Goal: Task Accomplishment & Management: Use online tool/utility

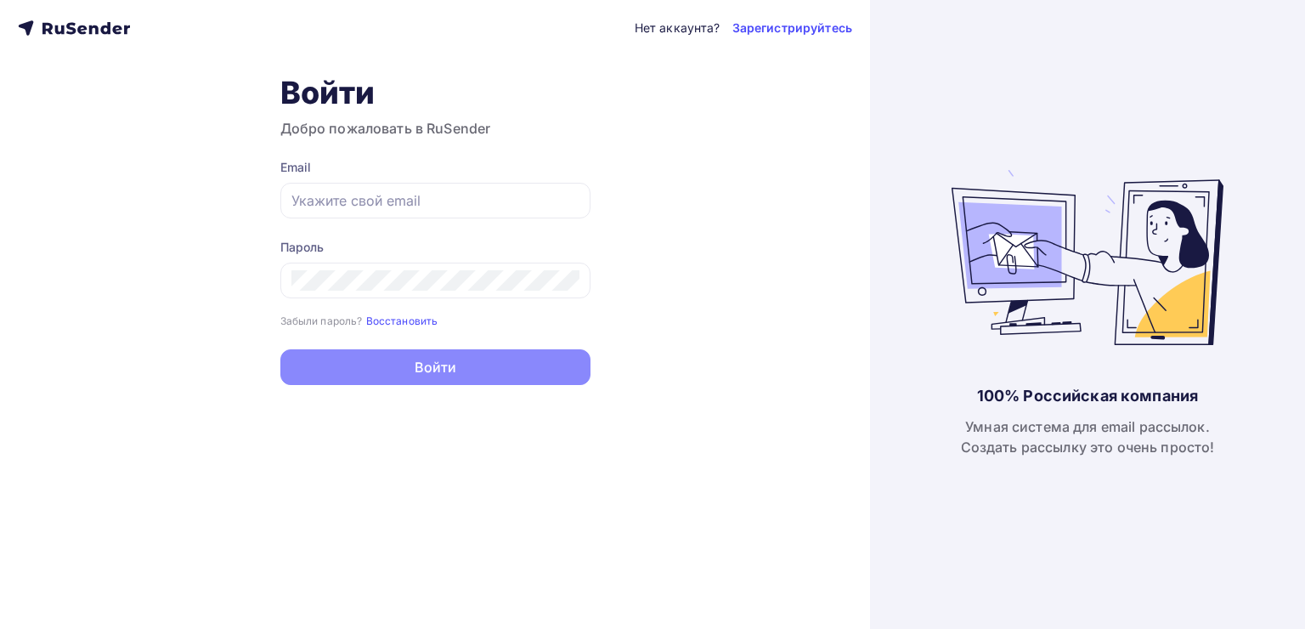
type input "[EMAIL_ADDRESS][DOMAIN_NAME]"
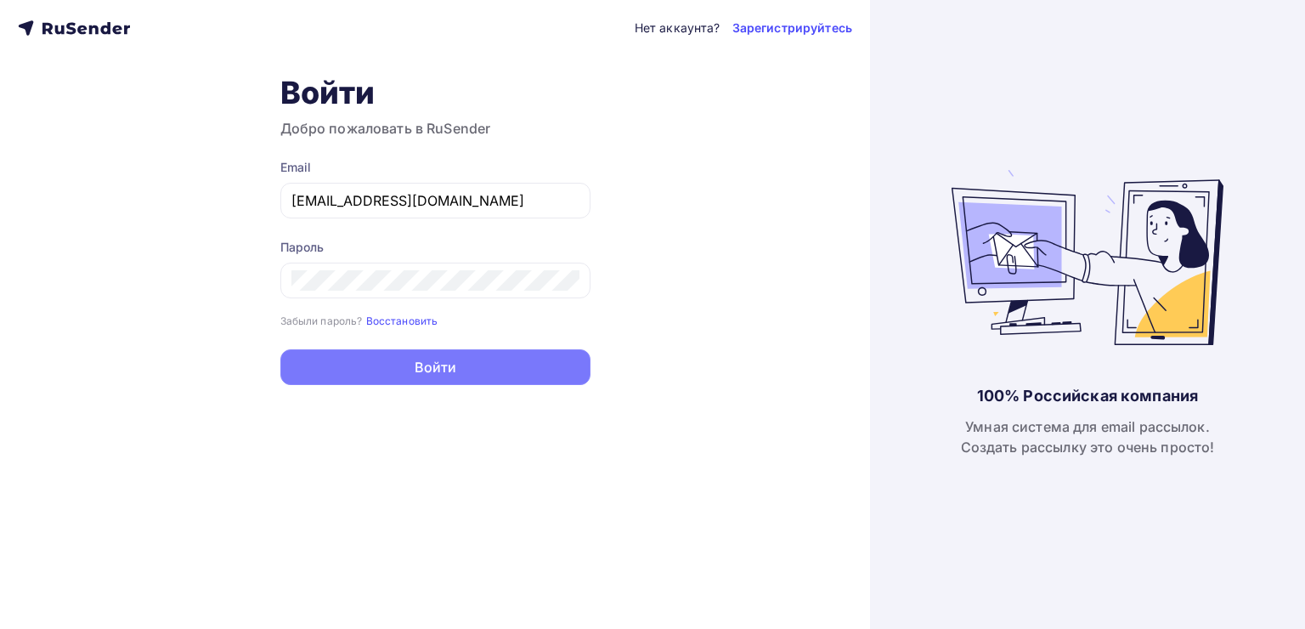
click at [445, 370] on button "Войти" at bounding box center [435, 367] width 310 height 36
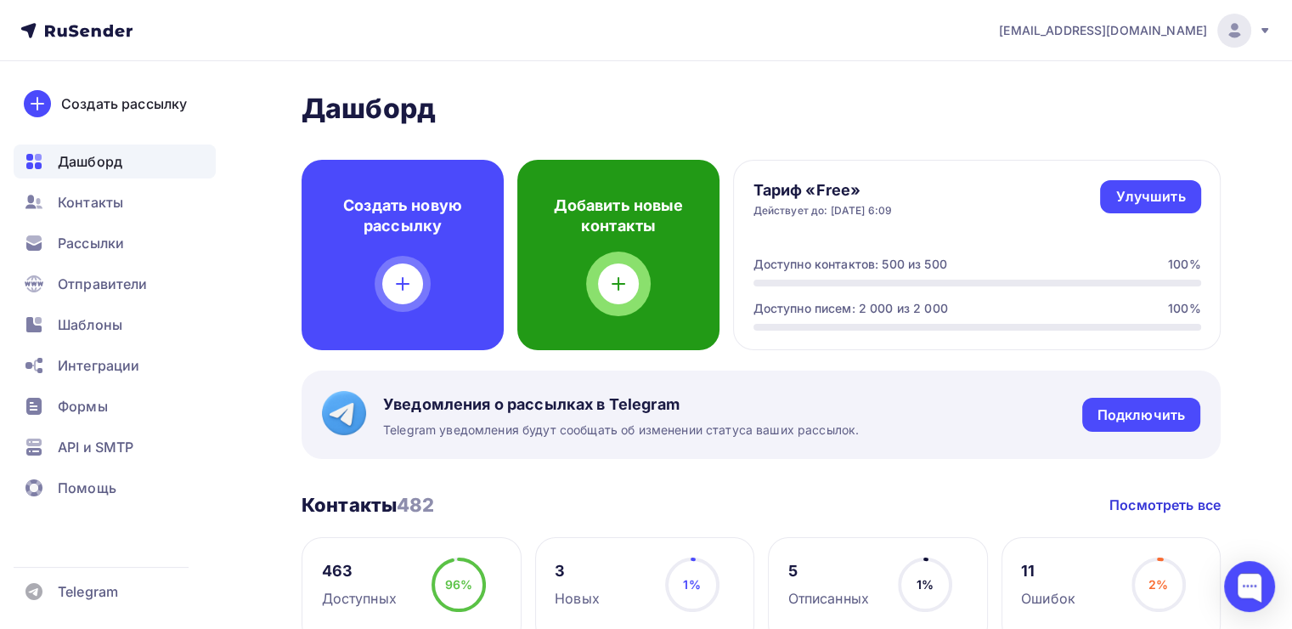
click at [610, 269] on div at bounding box center [618, 283] width 41 height 41
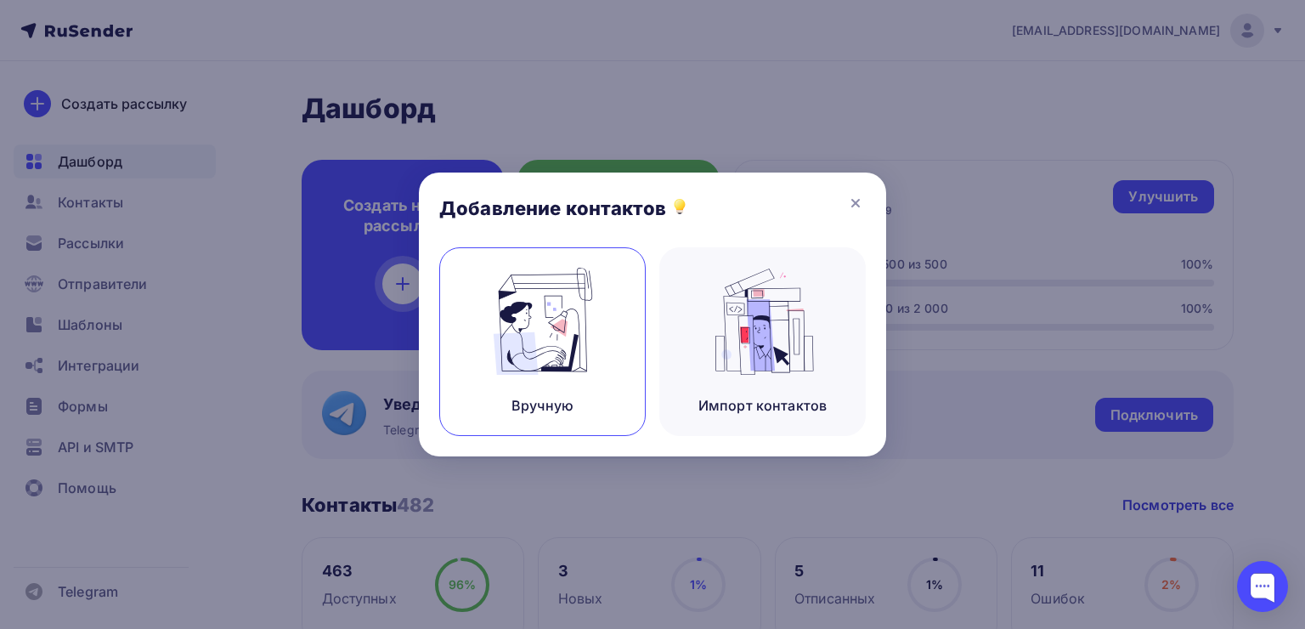
click at [556, 344] on img at bounding box center [543, 321] width 114 height 107
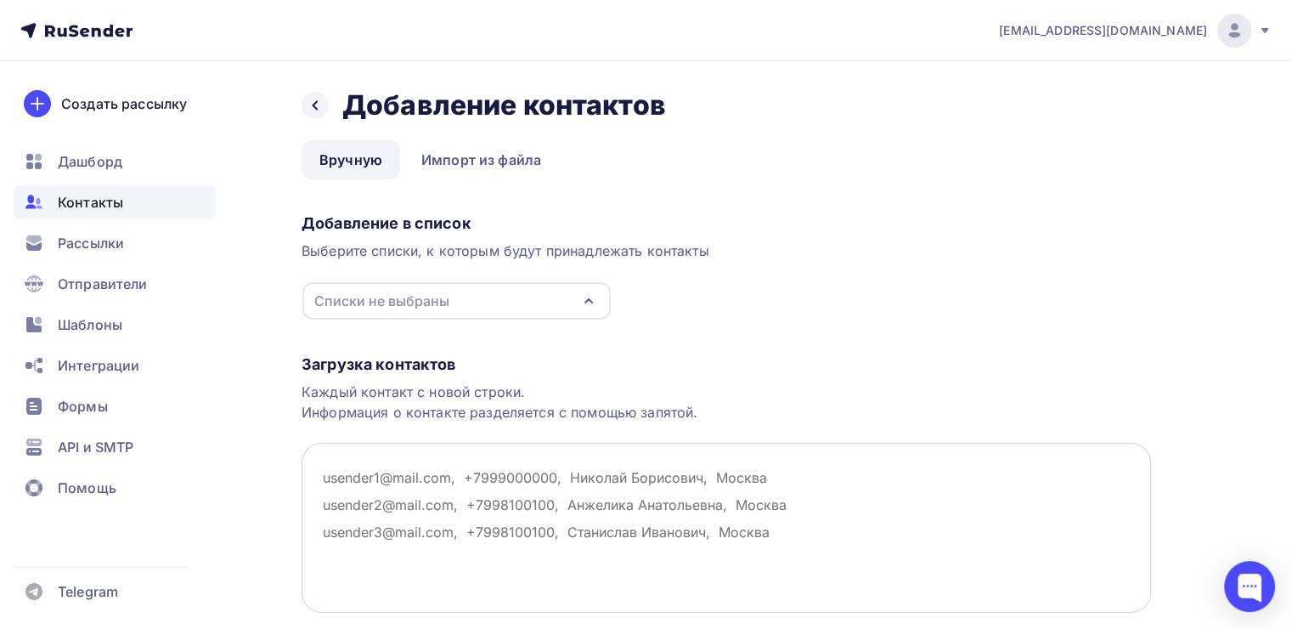
click at [335, 476] on textarea at bounding box center [726, 528] width 849 height 170
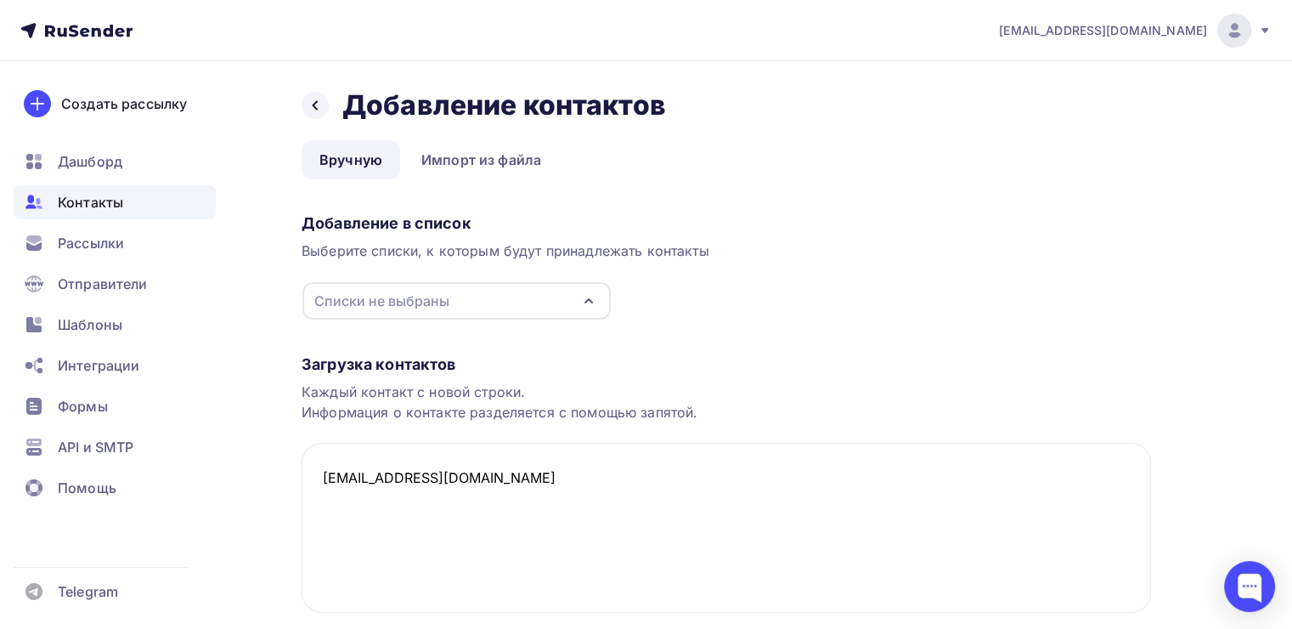
click at [575, 299] on div "Списки не выбраны" at bounding box center [456, 300] width 308 height 37
type textarea "[EMAIL_ADDRESS][DOMAIN_NAME]"
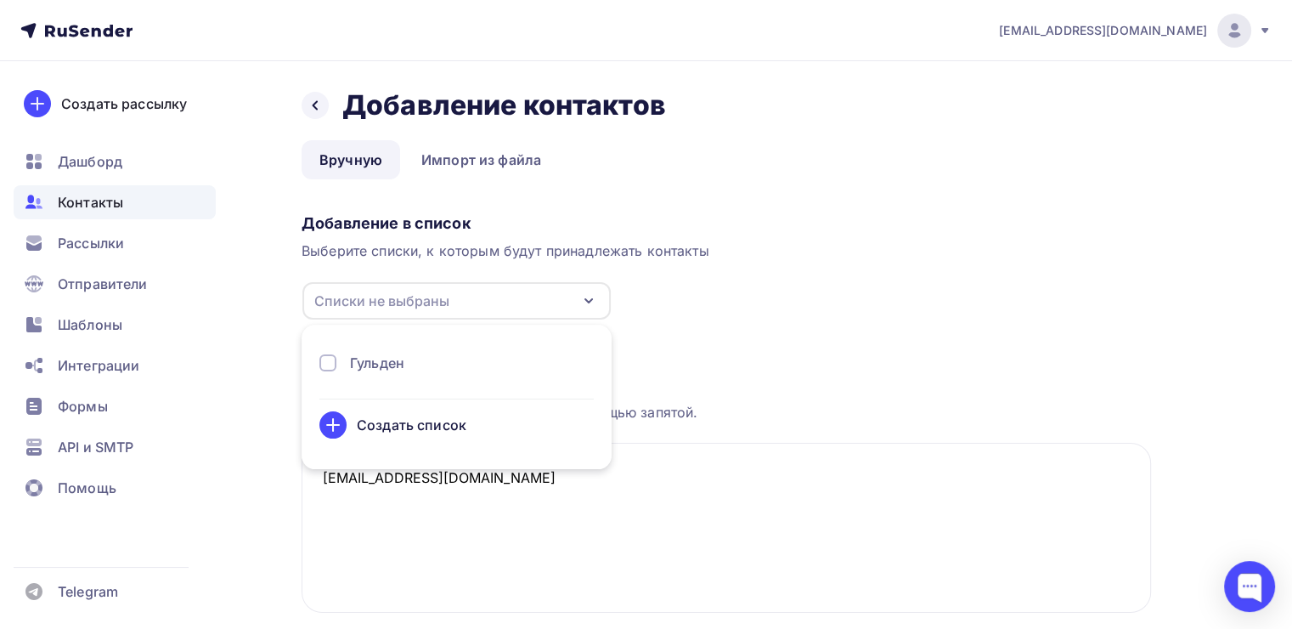
click at [381, 361] on div "Гульден" at bounding box center [377, 363] width 54 height 20
click at [777, 360] on div "Загрузка контактов" at bounding box center [726, 364] width 849 height 20
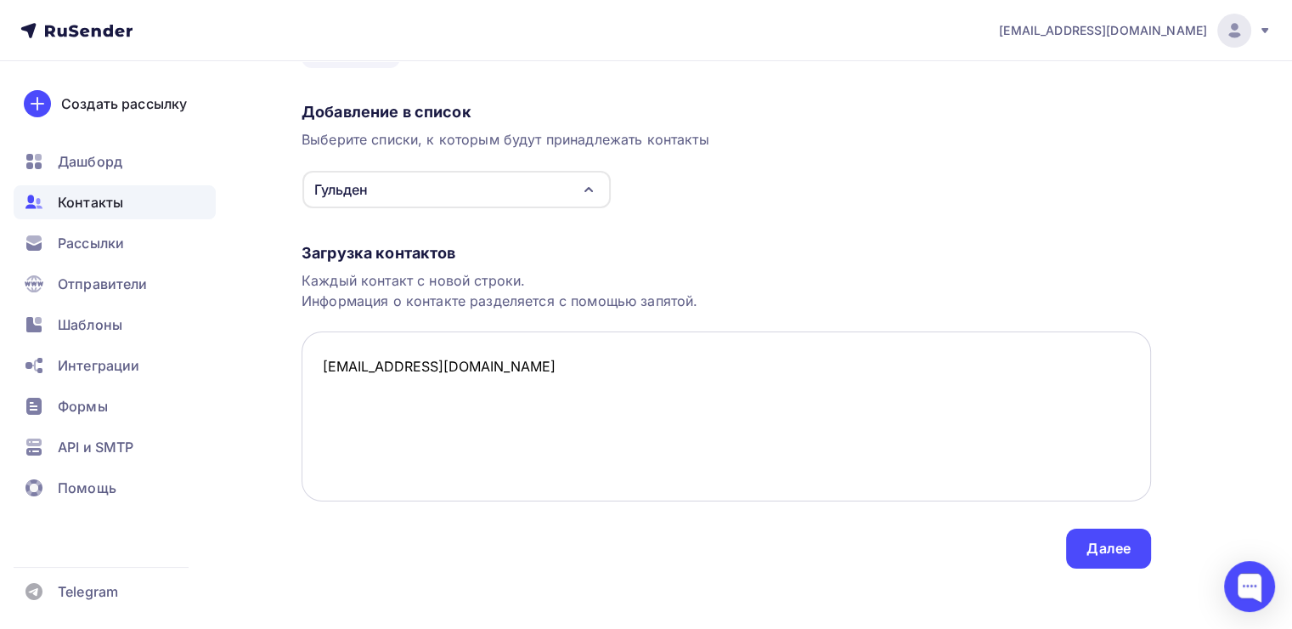
scroll to position [118, 0]
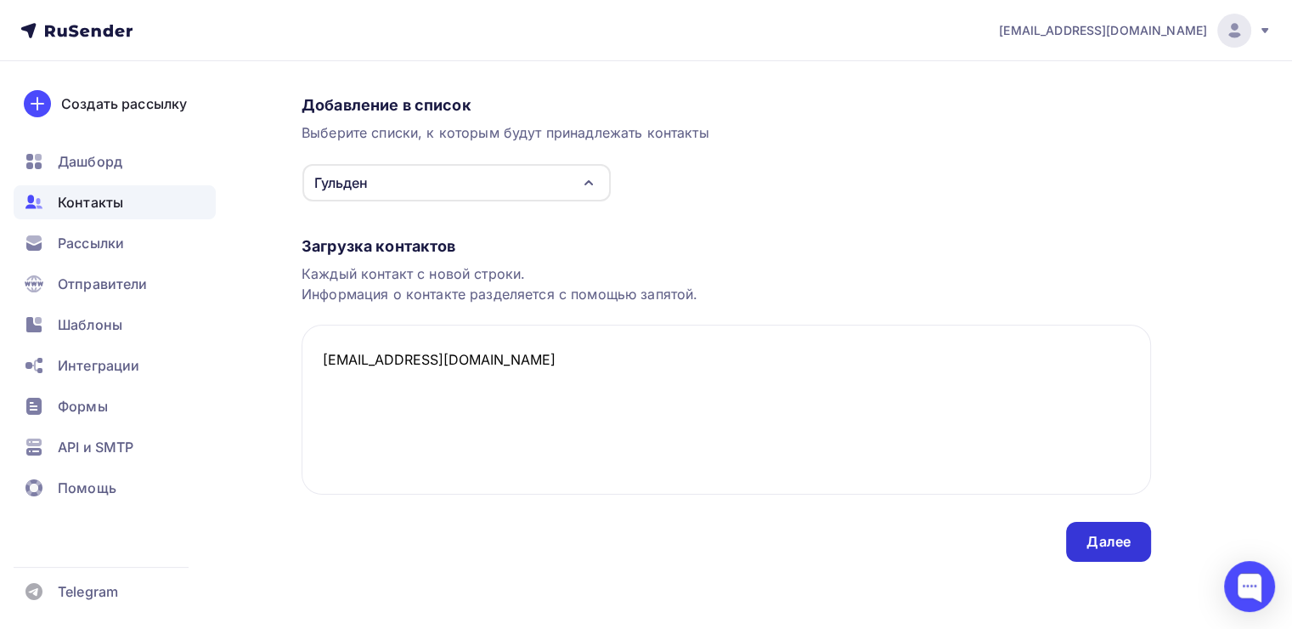
click at [1100, 547] on div "Далее" at bounding box center [1108, 542] width 44 height 20
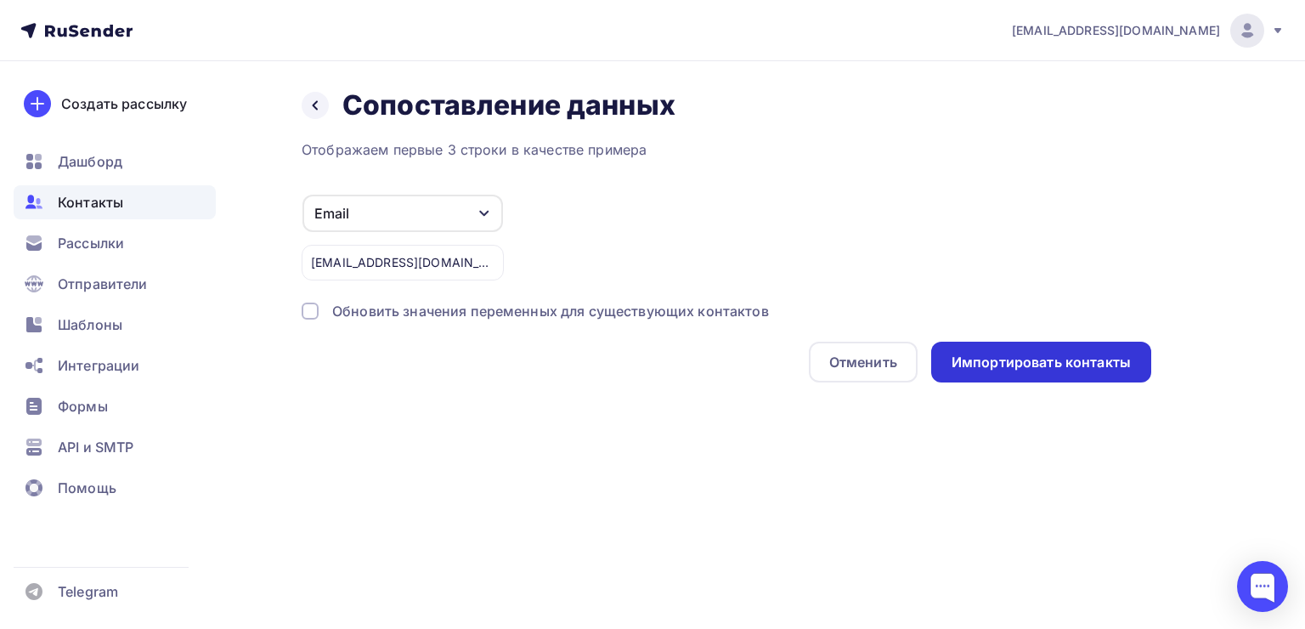
click at [1021, 355] on div "Импортировать контакты" at bounding box center [1040, 363] width 179 height 20
